Goal: Task Accomplishment & Management: Manage account settings

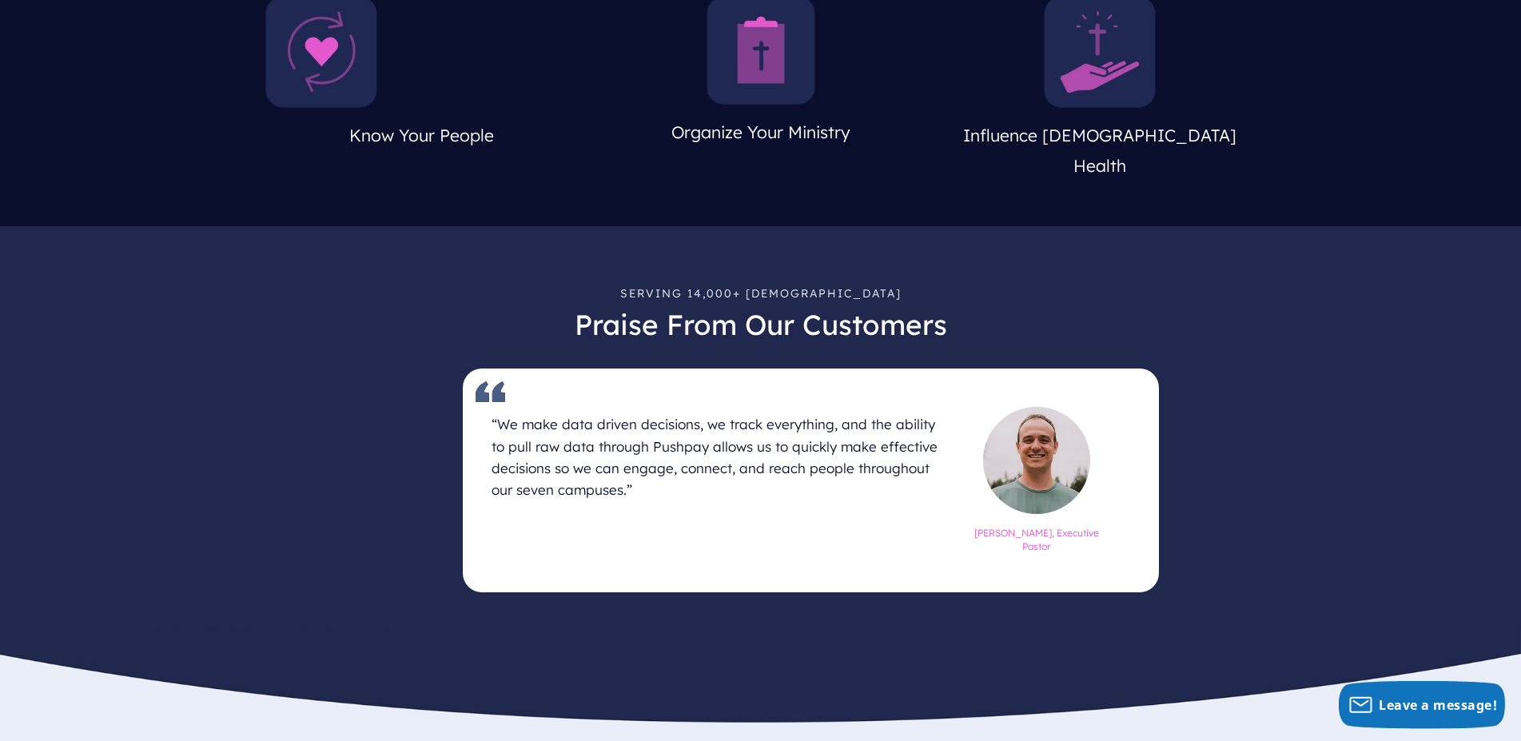
scroll to position [989, 0]
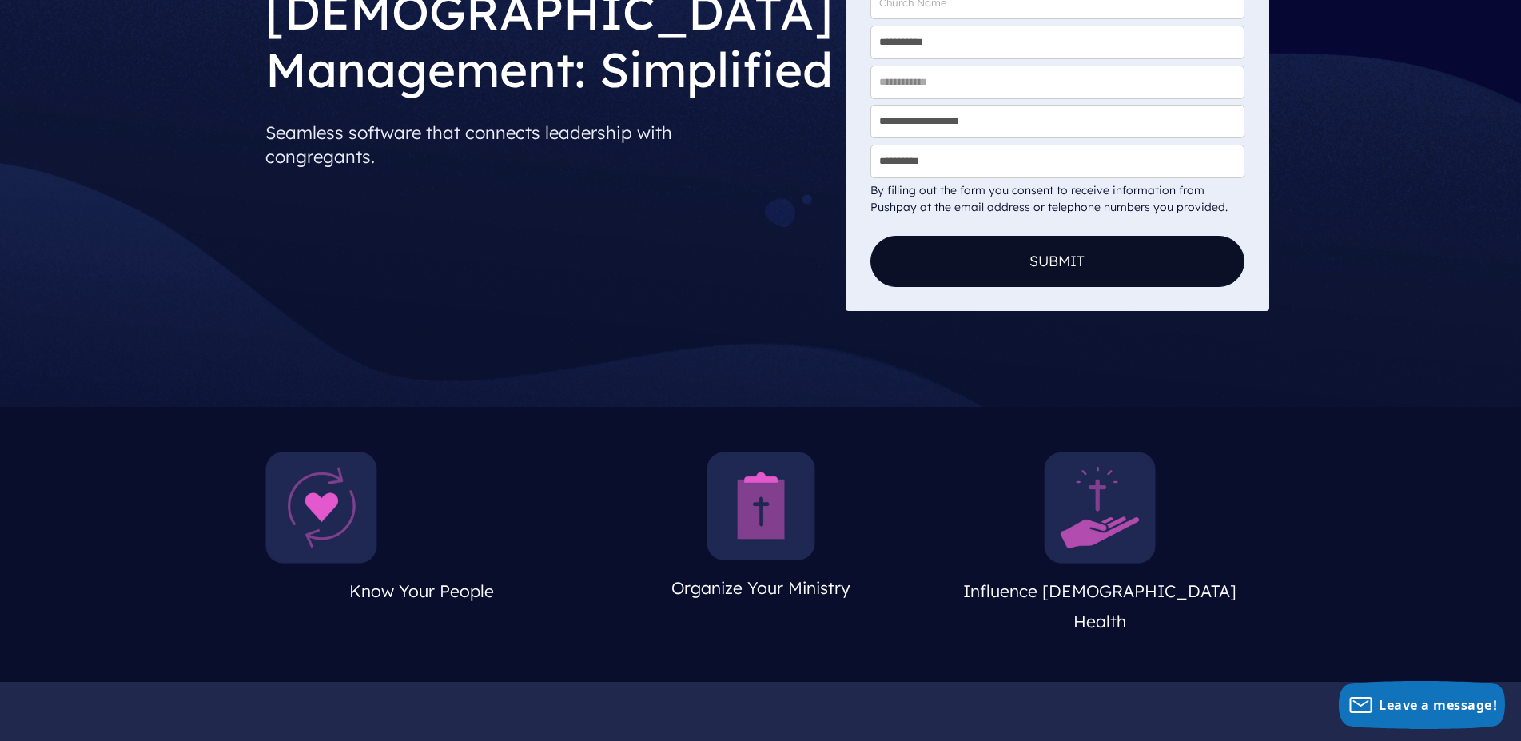
scroll to position [0, 0]
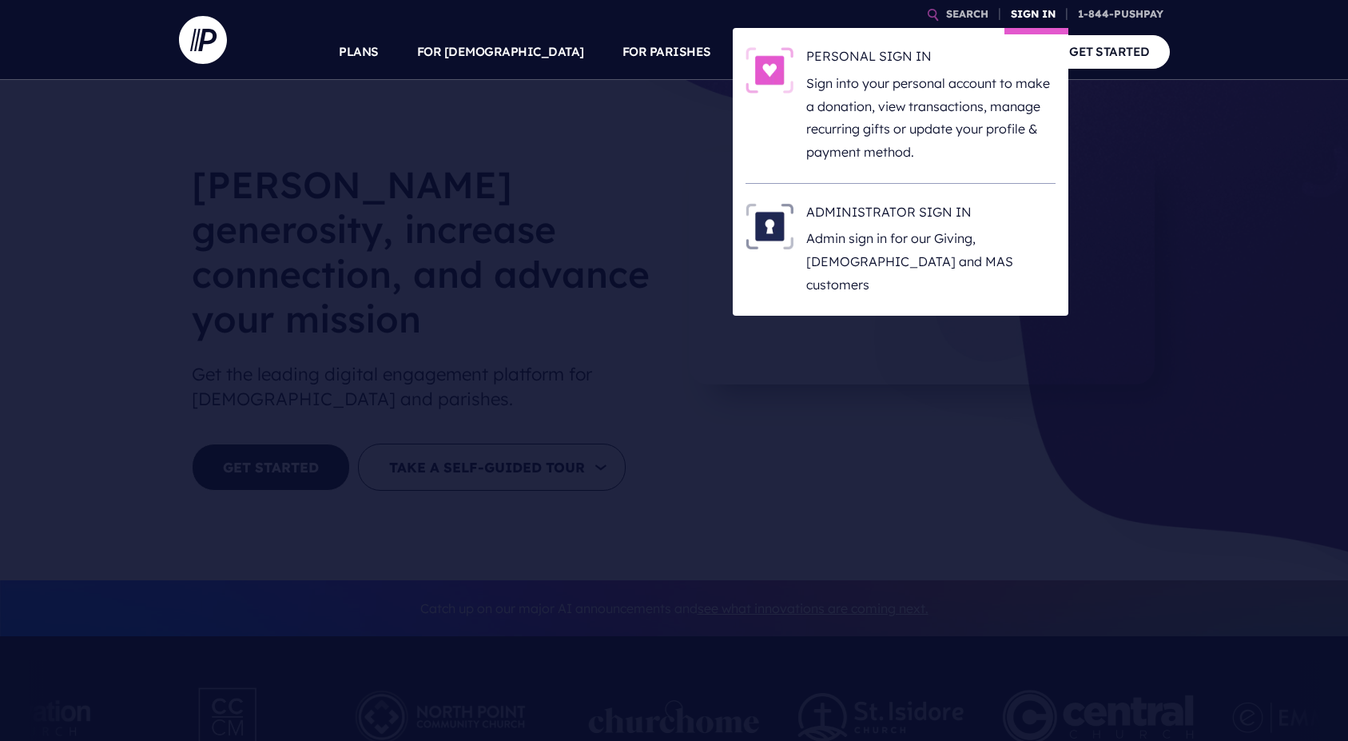
click at [1041, 12] on link "SIGN IN" at bounding box center [1034, 14] width 58 height 28
click at [1041, 9] on link "SIGN IN" at bounding box center [1034, 14] width 58 height 28
click at [1034, 14] on link "SIGN IN" at bounding box center [1034, 14] width 58 height 28
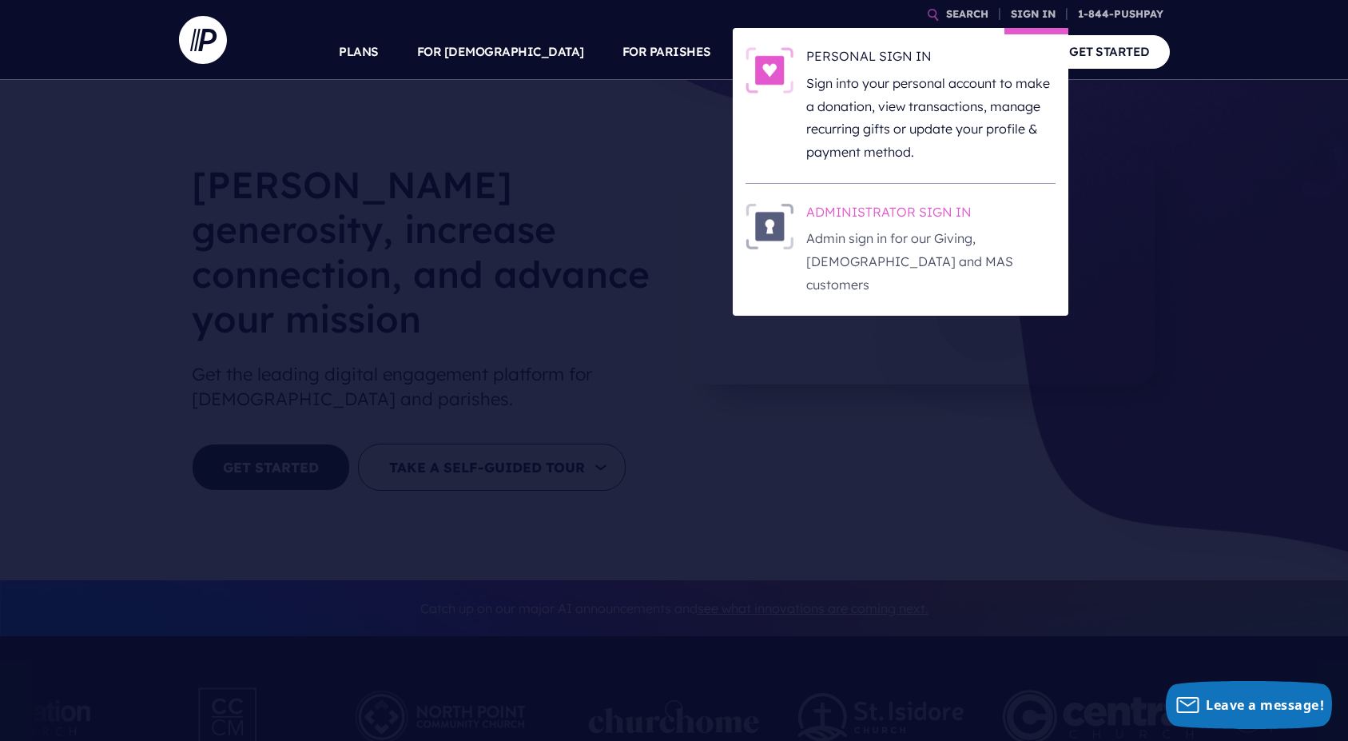
click at [926, 209] on h6 "ADMINISTRATOR SIGN IN" at bounding box center [930, 215] width 249 height 24
click at [1022, 4] on link "SIGN IN" at bounding box center [1034, 14] width 58 height 28
click at [906, 221] on h6 "ADMINISTRATOR SIGN IN" at bounding box center [930, 215] width 249 height 24
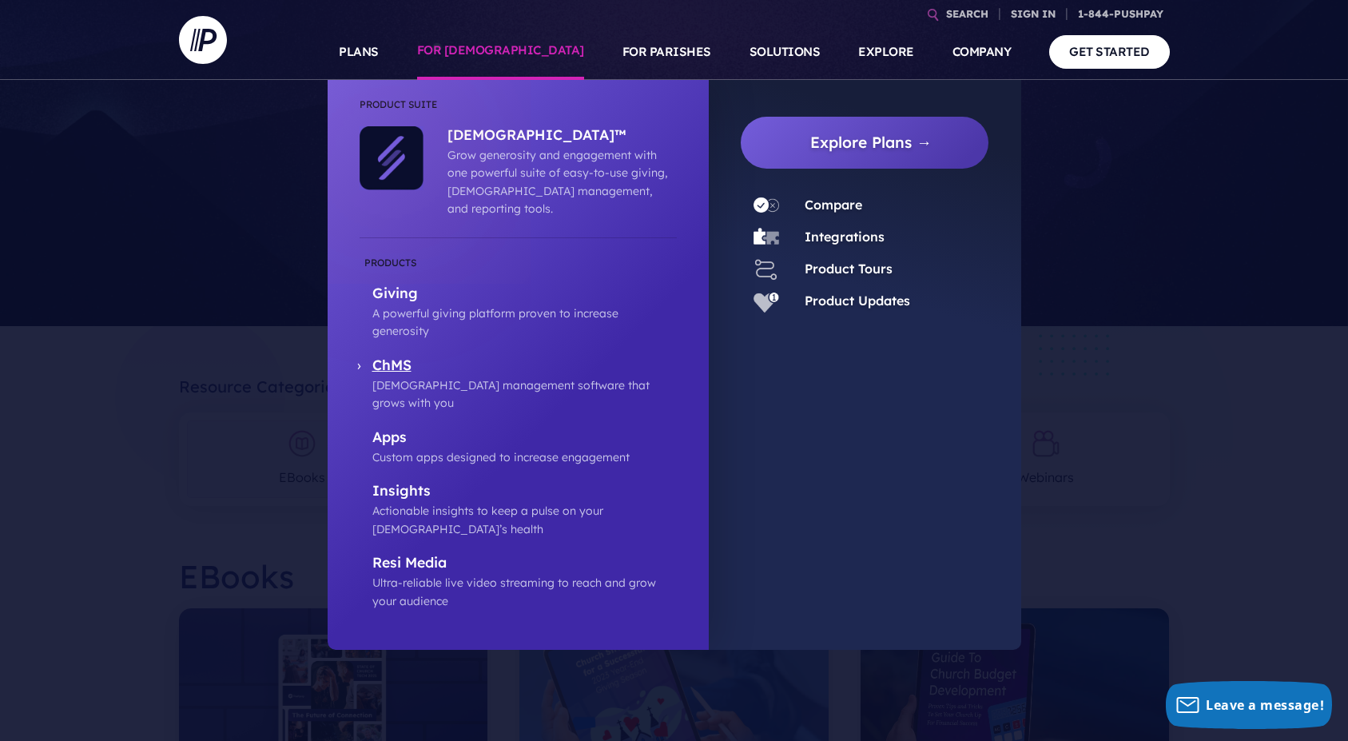
click at [401, 356] on p "ChMS" at bounding box center [524, 366] width 305 height 20
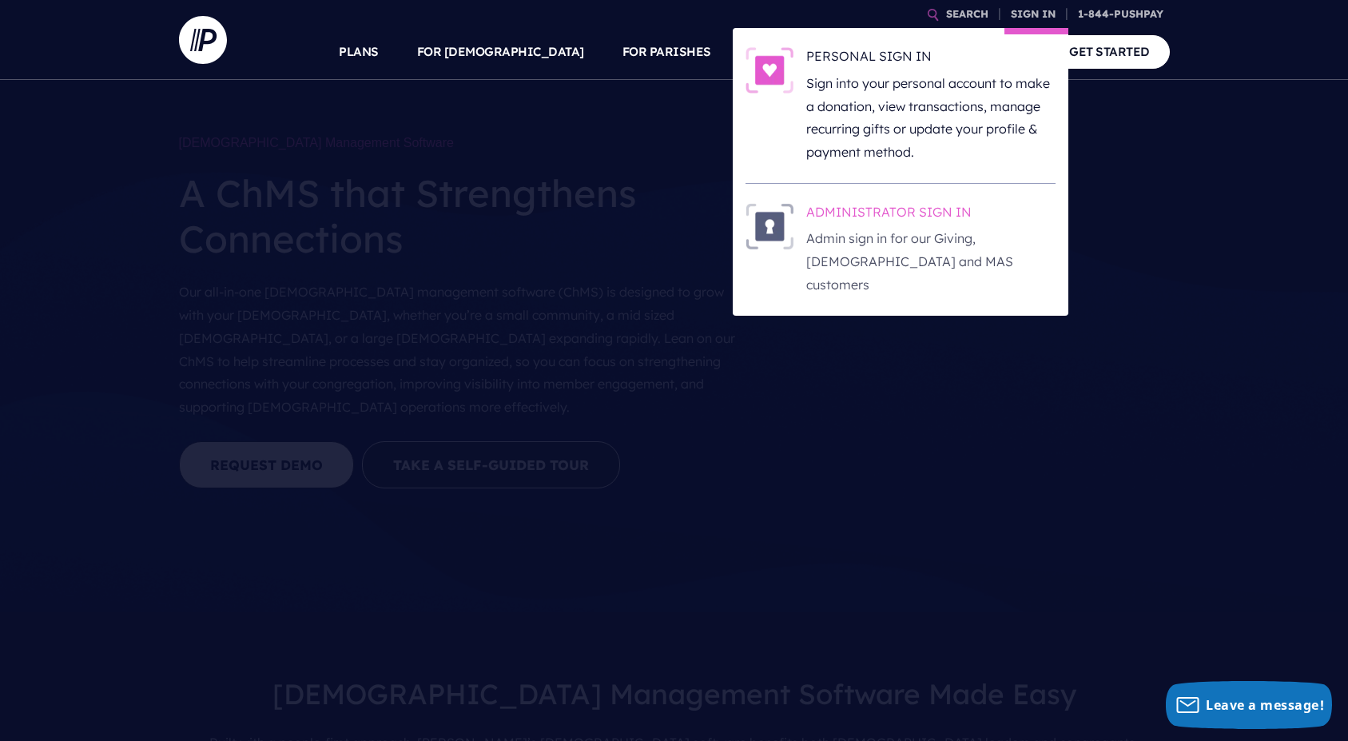
click at [961, 219] on h6 "ADMINISTRATOR SIGN IN" at bounding box center [930, 215] width 249 height 24
